Goal: Task Accomplishment & Management: Complete application form

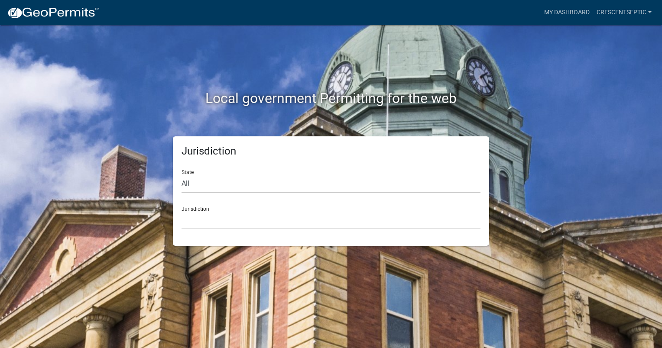
click at [207, 186] on select "All [US_STATE] [US_STATE] [US_STATE] [US_STATE] [US_STATE] [US_STATE] [US_STATE…" at bounding box center [330, 184] width 299 height 18
select select "[US_STATE]"
click at [181, 175] on select "All [US_STATE] [US_STATE] [US_STATE] [US_STATE] [US_STATE] [US_STATE] [US_STATE…" at bounding box center [330, 184] width 299 height 18
click at [196, 220] on select "[GEOGRAPHIC_DATA], [US_STATE] [GEOGRAPHIC_DATA], [US_STATE] [GEOGRAPHIC_DATA], …" at bounding box center [330, 221] width 299 height 18
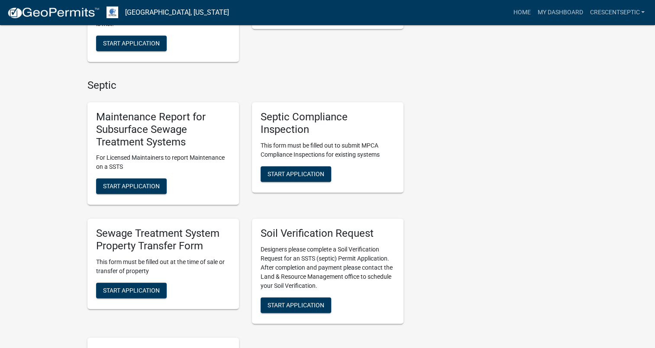
scroll to position [433, 0]
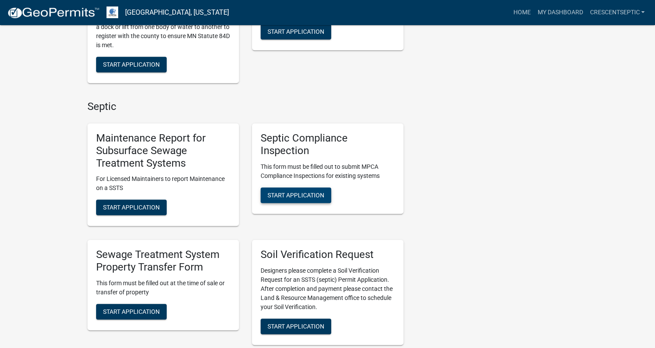
click at [282, 191] on span "Start Application" at bounding box center [296, 194] width 57 height 7
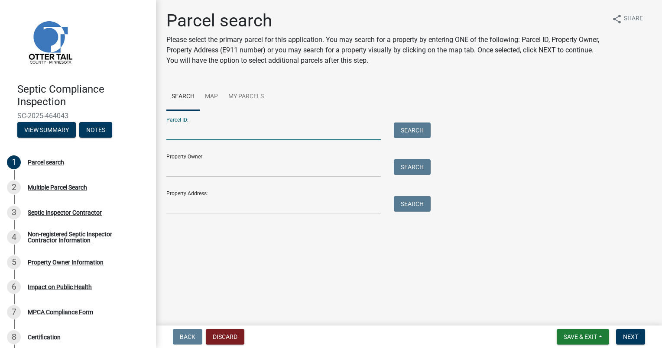
click at [255, 127] on input "Parcel ID:" at bounding box center [273, 132] width 214 height 18
paste input "17000991633000"
type input "17000991633000"
click at [417, 130] on button "Search" at bounding box center [412, 131] width 37 height 16
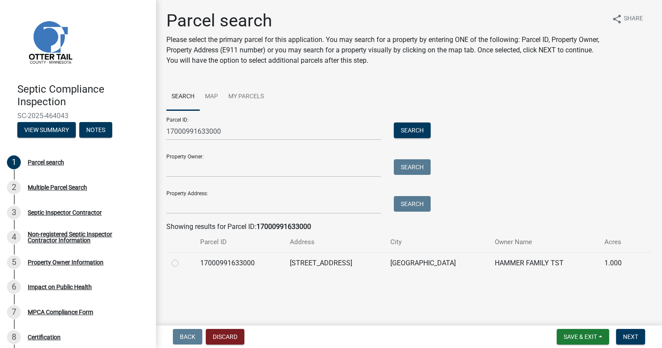
click at [182, 258] on label at bounding box center [182, 258] width 0 height 0
click at [182, 262] on input "radio" at bounding box center [185, 261] width 6 height 6
radio input "true"
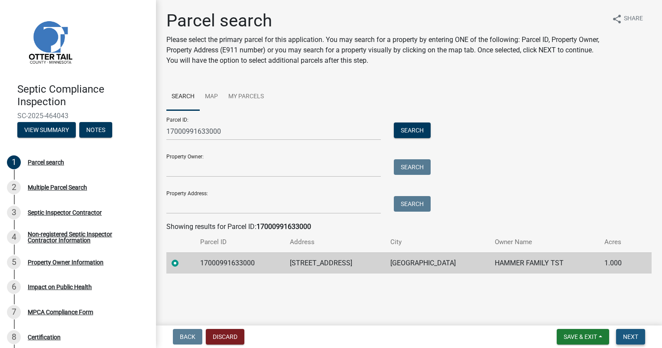
click at [633, 337] on span "Next" at bounding box center [630, 336] width 15 height 7
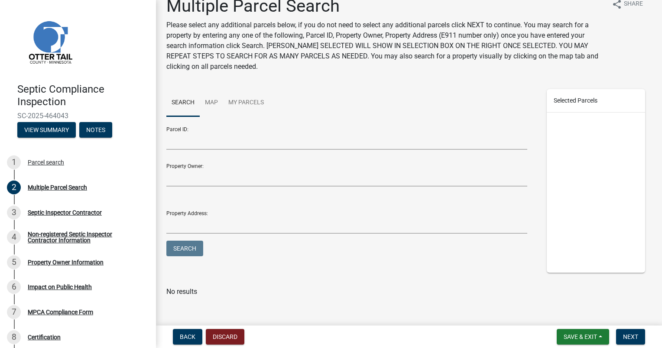
scroll to position [23, 0]
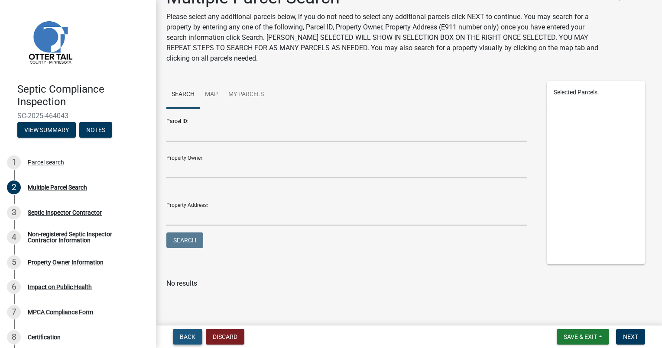
drag, startPoint x: 190, startPoint y: 341, endPoint x: 245, endPoint y: 343, distance: 55.5
click at [190, 340] on button "Back" at bounding box center [187, 337] width 29 height 16
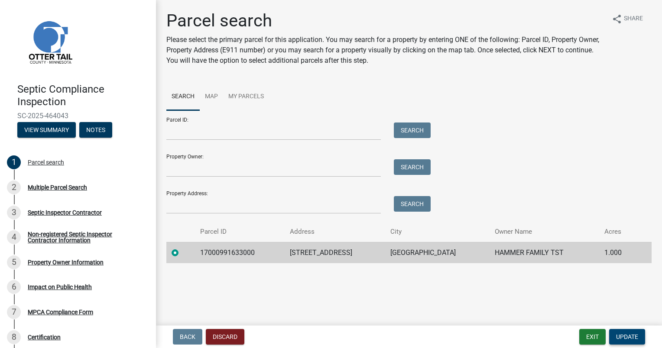
click at [622, 337] on span "Update" at bounding box center [627, 336] width 22 height 7
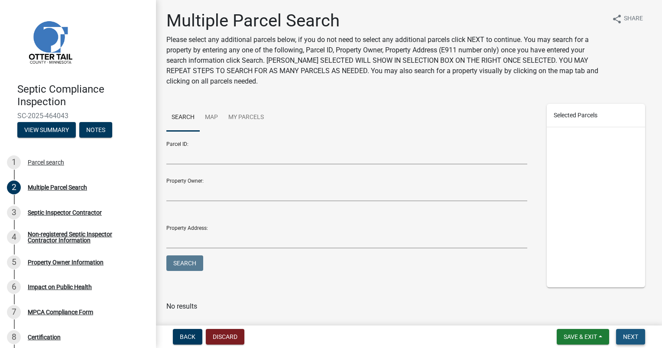
click at [630, 337] on span "Next" at bounding box center [630, 336] width 15 height 7
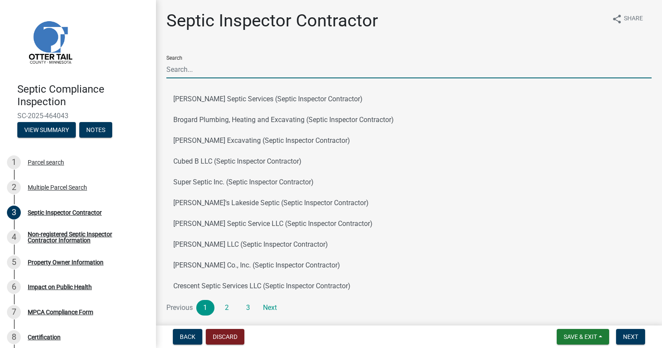
click at [192, 67] on input "Search" at bounding box center [408, 70] width 485 height 18
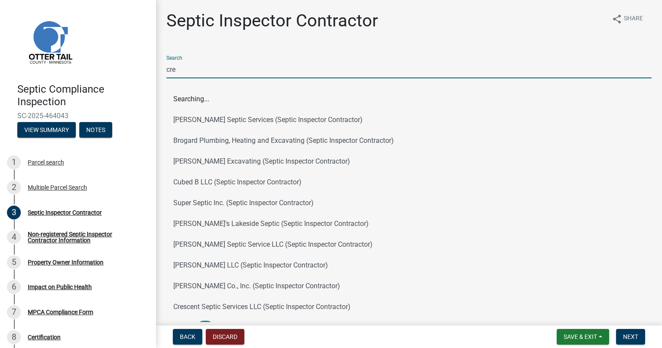
type input "cresc"
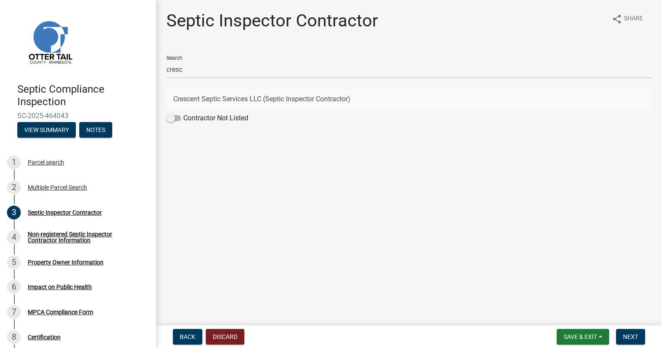
click at [209, 98] on button "Crescent Septic Services LLC (Septic Inspector Contractor)" at bounding box center [408, 99] width 485 height 21
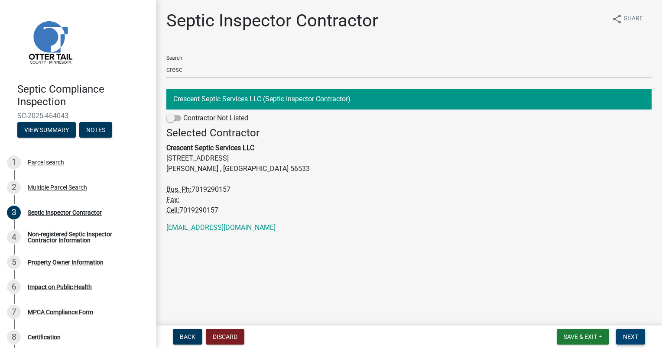
click at [625, 333] on span "Next" at bounding box center [630, 336] width 15 height 7
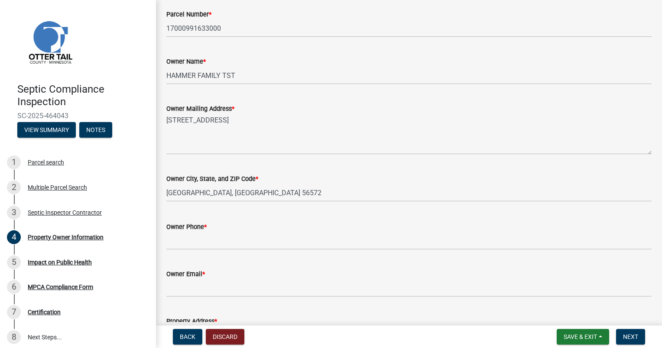
scroll to position [130, 0]
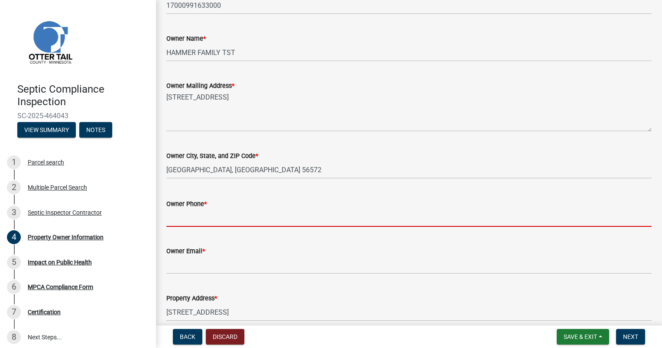
click at [235, 215] on input "Owner Phone *" at bounding box center [408, 218] width 485 height 18
click at [191, 220] on input "Owner Phone *" at bounding box center [408, 218] width 485 height 18
paste input "7014121952 marendaywoods"
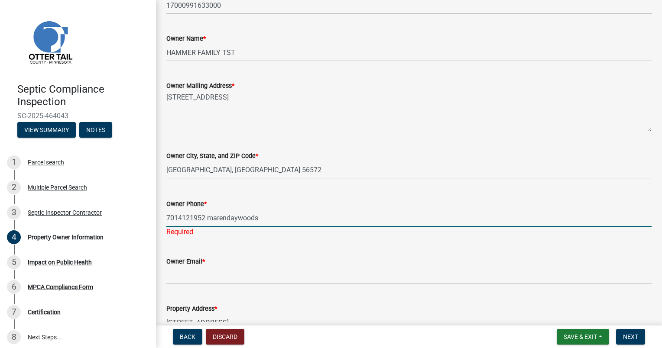
drag, startPoint x: 207, startPoint y: 220, endPoint x: 316, endPoint y: 222, distance: 108.7
click at [316, 222] on input "7014121952 marendaywoods" at bounding box center [408, 218] width 485 height 18
type input "7014121952"
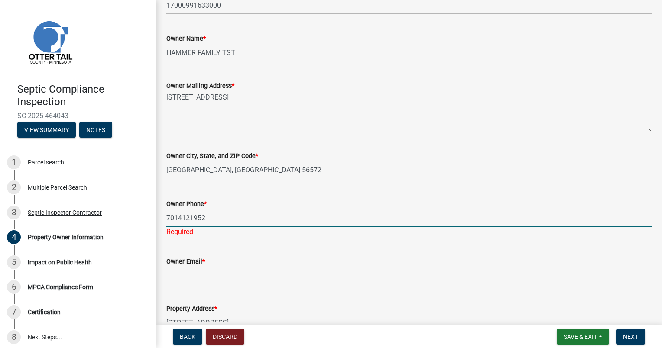
click at [213, 276] on wm-data-entity-input "Owner Email *" at bounding box center [408, 267] width 485 height 47
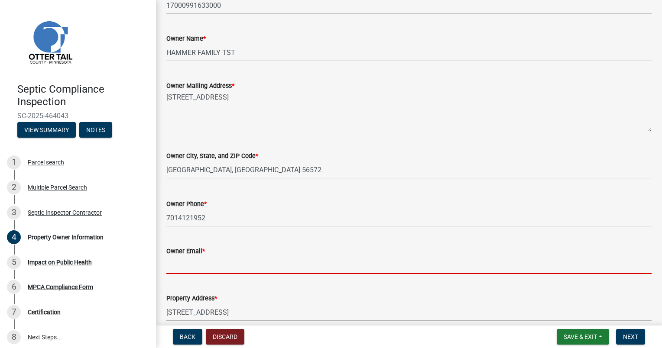
paste input "marendaywoods"
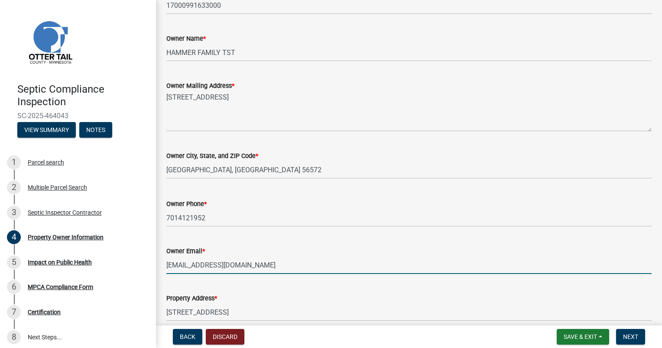
type input "[EMAIL_ADDRESS][DOMAIN_NAME]"
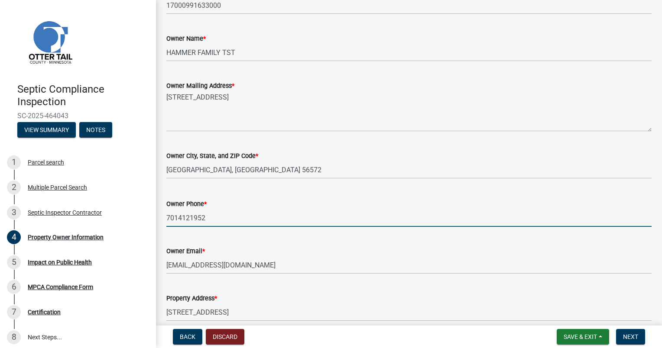
click at [178, 218] on input "7014121952" at bounding box center [408, 218] width 485 height 18
click at [192, 218] on input "701-4121952" at bounding box center [408, 218] width 485 height 18
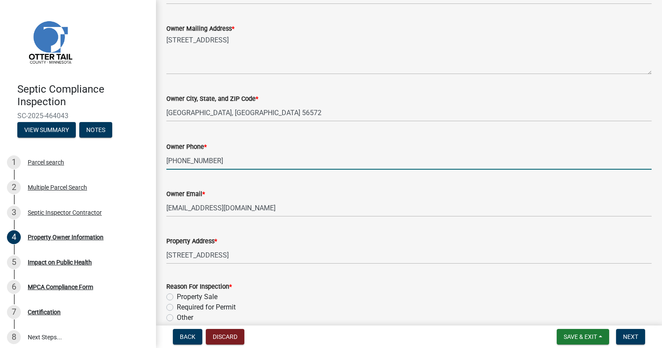
scroll to position [229, 0]
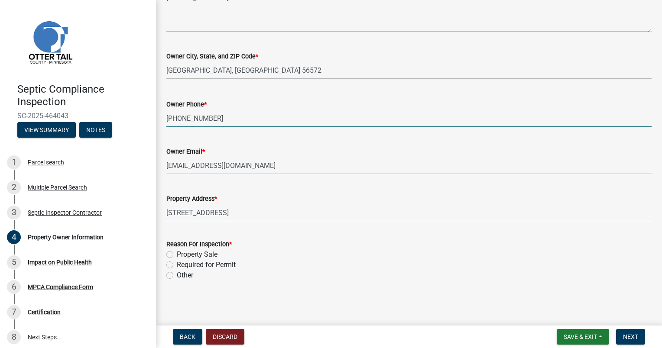
type input "[PHONE_NUMBER]"
click at [177, 253] on label "Property Sale" at bounding box center [197, 254] width 41 height 10
click at [177, 253] on input "Property Sale" at bounding box center [180, 252] width 6 height 6
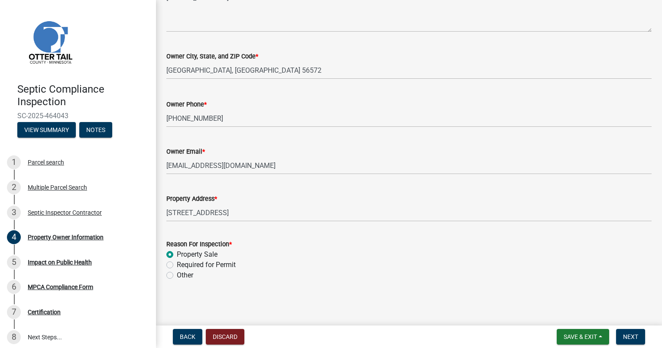
radio input "true"
click at [633, 337] on span "Next" at bounding box center [630, 336] width 15 height 7
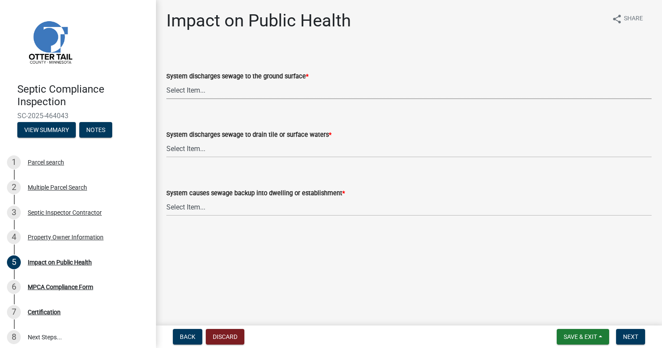
click at [196, 90] on select "Select Item... Yes No" at bounding box center [408, 90] width 485 height 18
click at [195, 140] on form "System discharges sewage to drain tile or surface waters * Select Item... Yes No" at bounding box center [408, 138] width 485 height 39
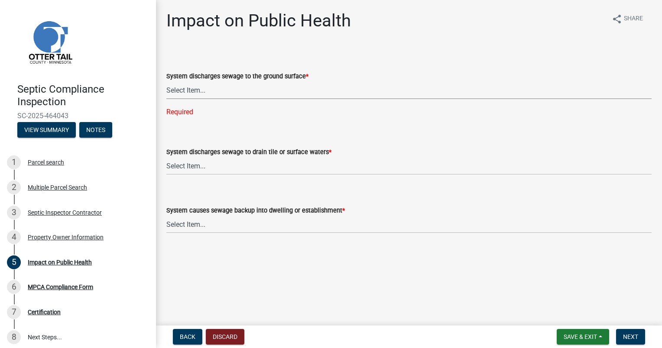
click at [192, 92] on select "Select Item... Yes No" at bounding box center [408, 90] width 485 height 18
click at [166, 81] on select "Select Item... Yes No" at bounding box center [408, 90] width 485 height 18
select select "9c5ef684-d0d4-4879-ab12-905ddbd81a72"
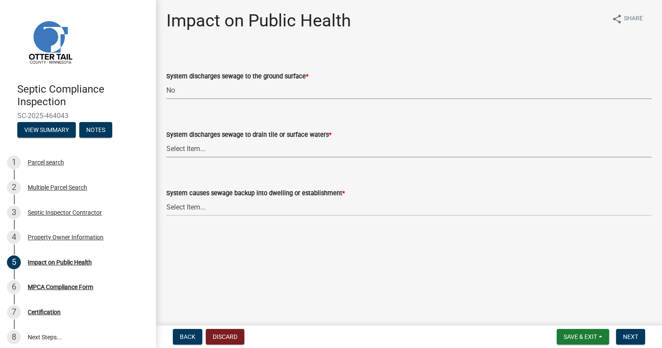
click at [197, 154] on select "Select Item... Yes No" at bounding box center [408, 149] width 485 height 18
click at [166, 140] on select "Select Item... Yes No" at bounding box center [408, 149] width 485 height 18
select select "7d491a2b-e9f0-4952-b474-53ca749b22af"
click at [199, 204] on select "Select Item... Yes No" at bounding box center [408, 207] width 485 height 18
click at [166, 198] on select "Select Item... Yes No" at bounding box center [408, 207] width 485 height 18
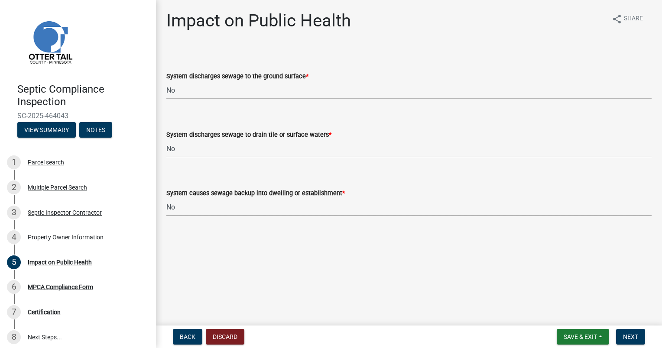
select select "6e07b46b-a403-4f3e-b4fc-218acc732c01"
click at [633, 338] on span "Next" at bounding box center [630, 336] width 15 height 7
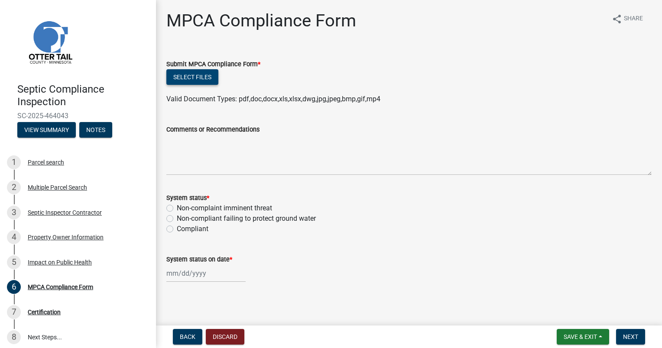
click at [203, 76] on button "Select files" at bounding box center [192, 77] width 52 height 16
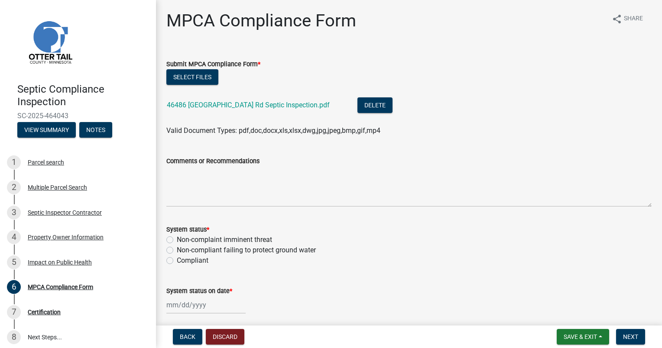
click at [177, 251] on label "Non-compliant failing to protect ground water" at bounding box center [246, 250] width 139 height 10
click at [177, 251] on input "Non-compliant failing to protect ground water" at bounding box center [180, 248] width 6 height 6
radio input "true"
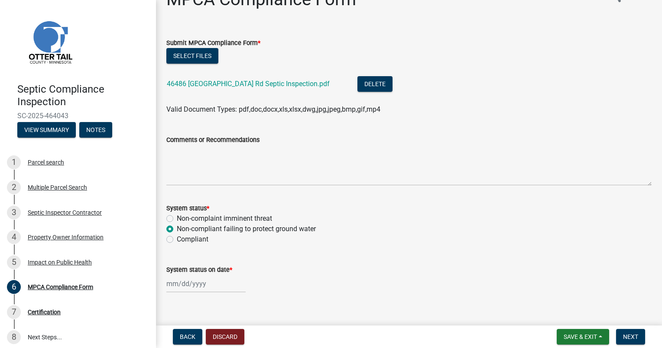
scroll to position [33, 0]
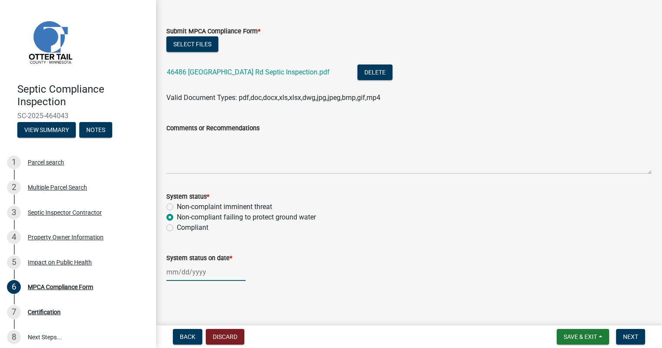
select select "8"
select select "2025"
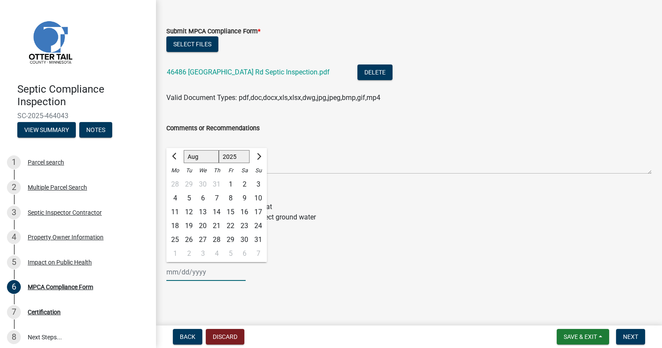
click at [188, 275] on div "[PERSON_NAME] Feb Mar Apr [PERSON_NAME][DATE] Oct Nov [DATE] 1526 1527 1528 152…" at bounding box center [205, 272] width 79 height 18
click at [202, 211] on div "13" at bounding box center [203, 212] width 14 height 14
type input "[DATE]"
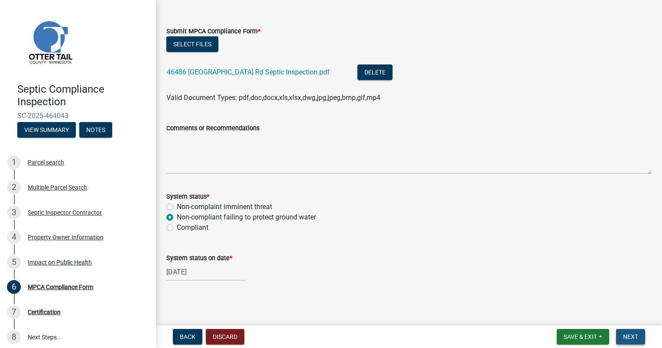
click at [626, 337] on span "Next" at bounding box center [630, 336] width 15 height 7
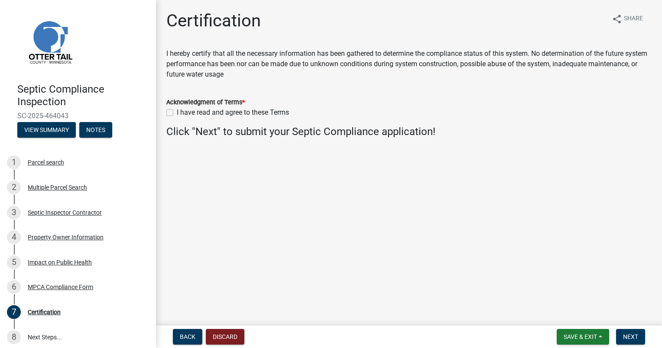
click at [177, 110] on label "I have read and agree to these Terms" at bounding box center [233, 112] width 112 height 10
click at [177, 110] on input "I have read and agree to these Terms" at bounding box center [180, 110] width 6 height 6
checkbox input "true"
click at [626, 336] on span "Next" at bounding box center [630, 336] width 15 height 7
